Goal: Find specific page/section: Find specific page/section

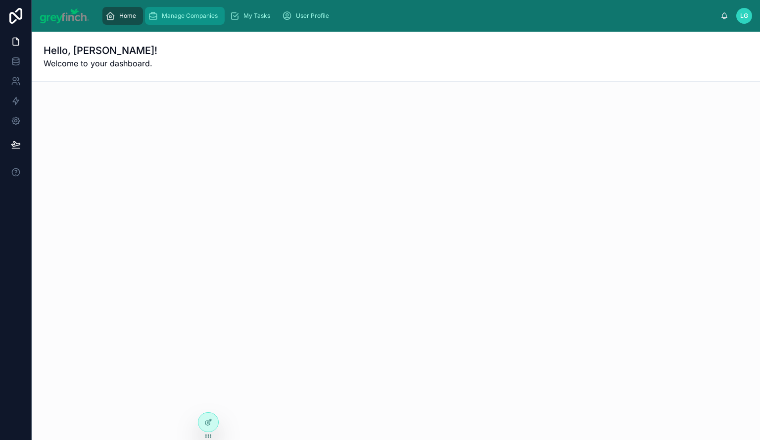
click at [187, 12] on span "Manage Companies" at bounding box center [190, 16] width 56 height 8
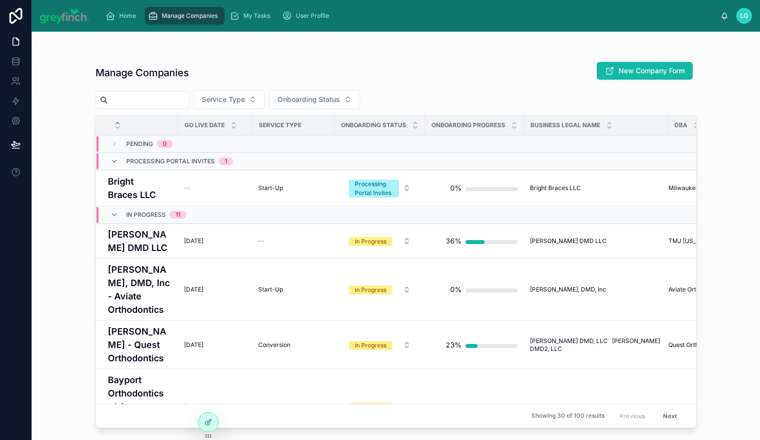
click at [179, 104] on input "text" at bounding box center [148, 100] width 81 height 14
type input "****"
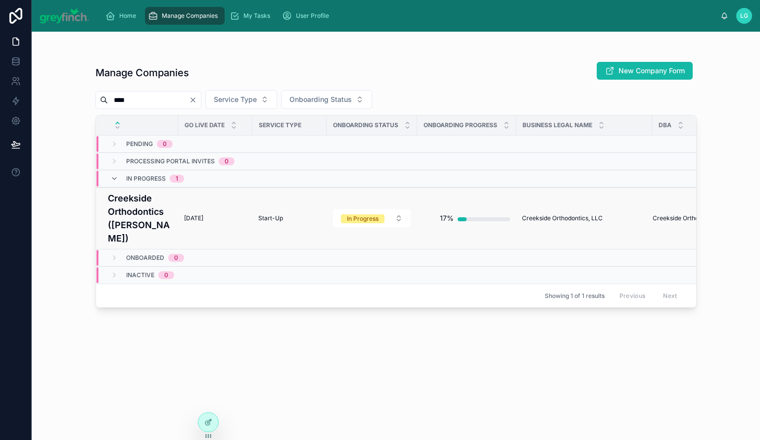
click at [128, 215] on h4 "Creekside Orthodontics ([PERSON_NAME])" at bounding box center [140, 218] width 64 height 53
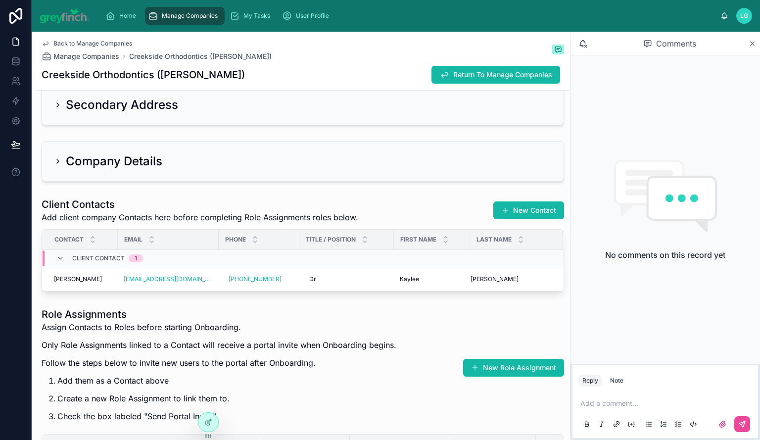
scroll to position [990, 0]
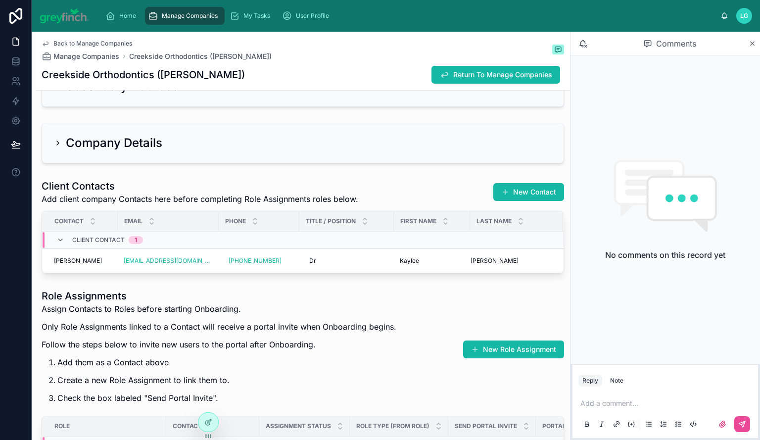
click at [111, 138] on h2 "Company Details" at bounding box center [114, 143] width 97 height 16
click at [60, 139] on icon at bounding box center [58, 143] width 8 height 8
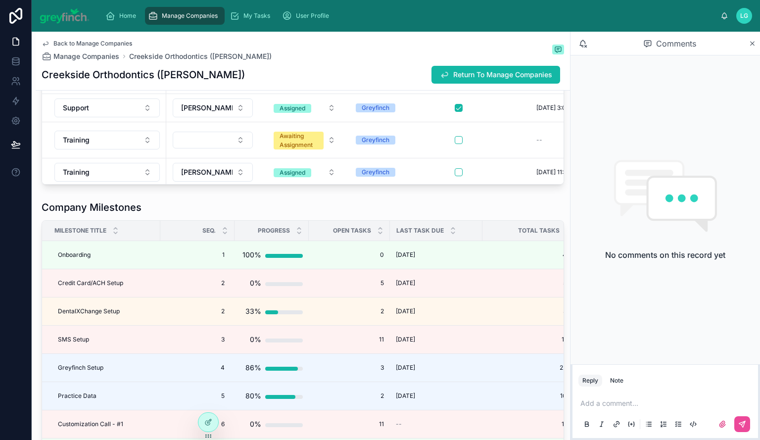
scroll to position [2029, 0]
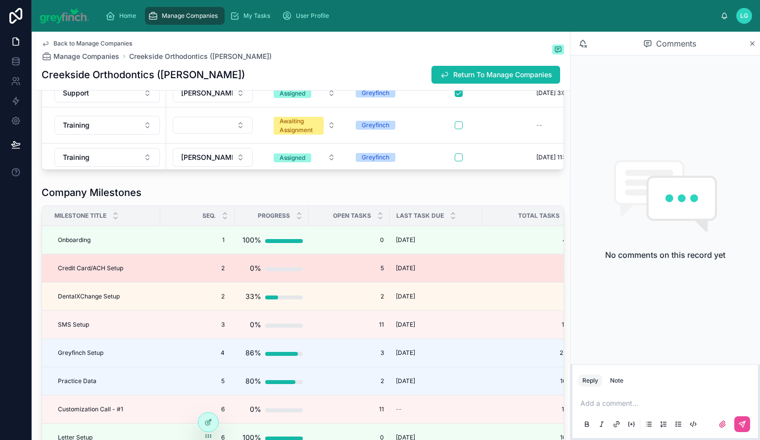
click at [461, 269] on div "[DATE] [DATE]" at bounding box center [436, 268] width 81 height 8
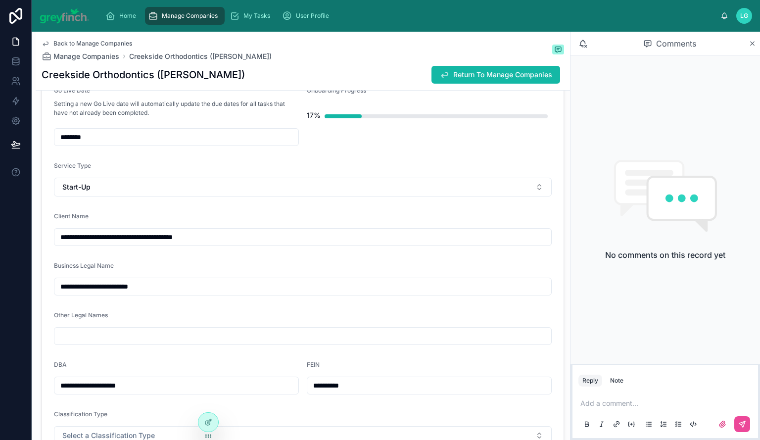
scroll to position [0, 0]
